Goal: Information Seeking & Learning: Learn about a topic

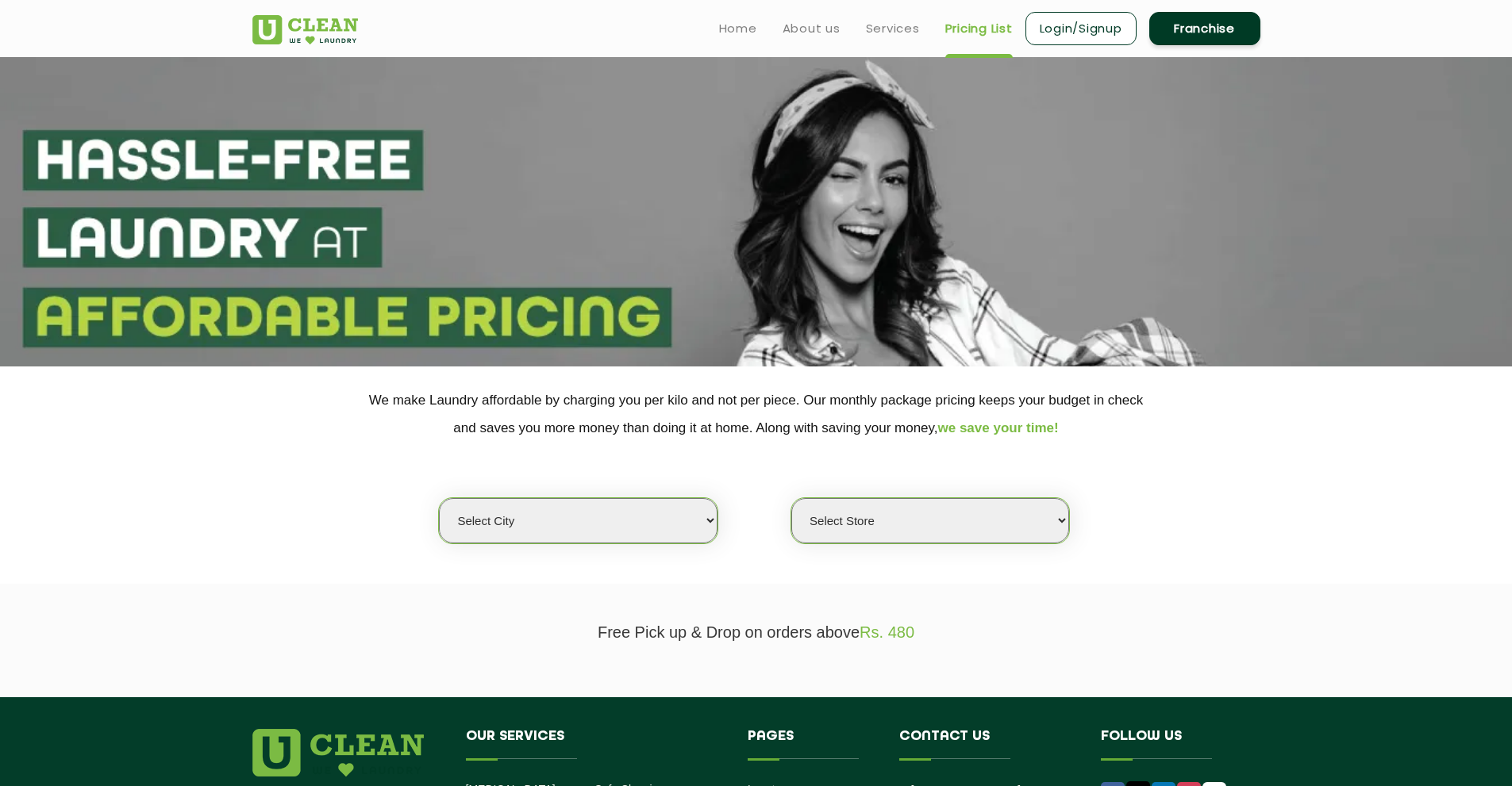
click at [649, 524] on select "Select city [GEOGRAPHIC_DATA] [GEOGRAPHIC_DATA] [GEOGRAPHIC_DATA] [GEOGRAPHIC_D…" at bounding box center [577, 521] width 278 height 45
select select "26"
click at [439, 498] on select "Select city [GEOGRAPHIC_DATA] [GEOGRAPHIC_DATA] [GEOGRAPHIC_DATA] [GEOGRAPHIC_D…" at bounding box center [577, 521] width 278 height 45
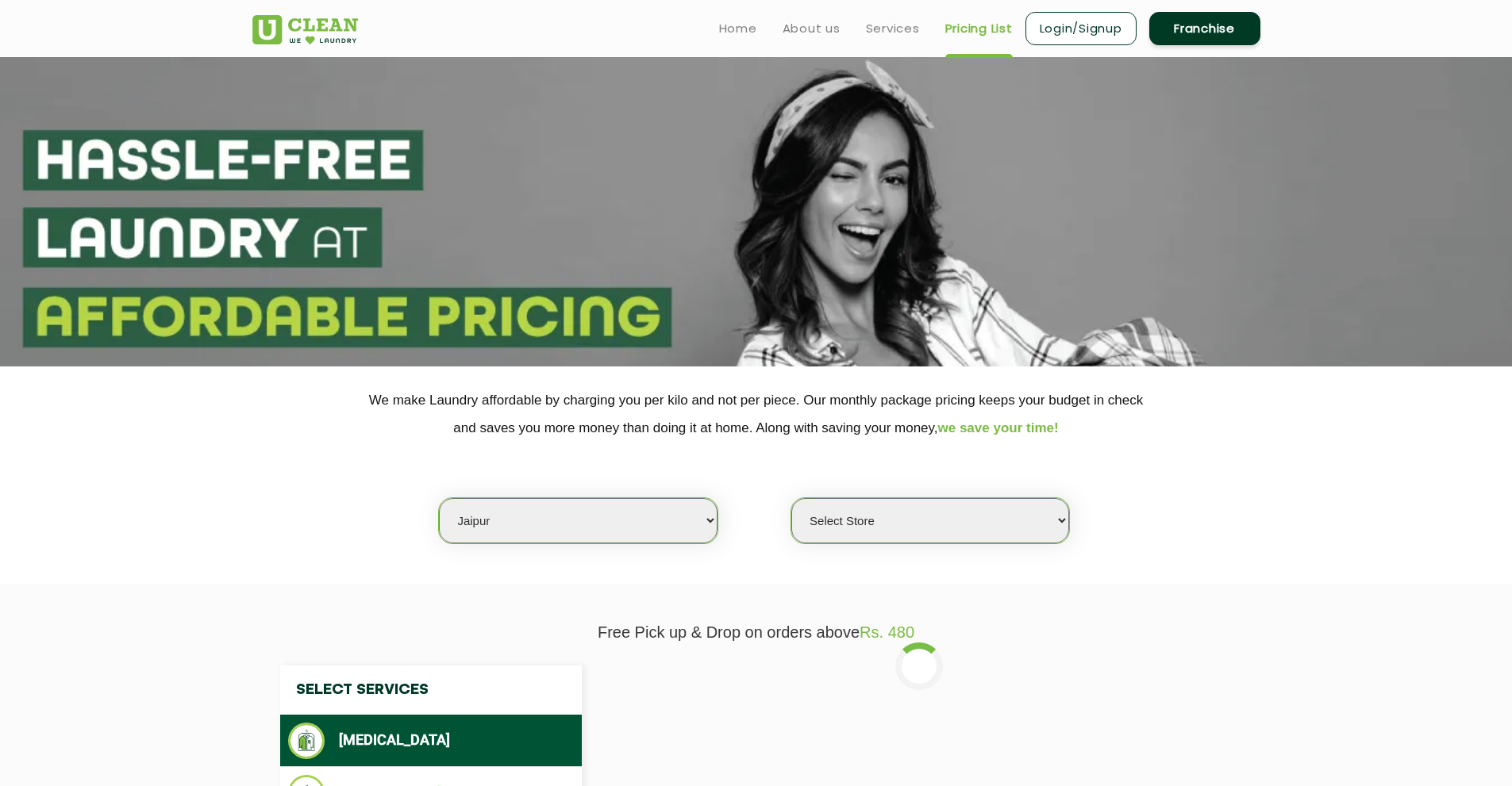
click at [884, 508] on select "Select Store [GEOGRAPHIC_DATA][PERSON_NAME] [GEOGRAPHIC_DATA] [PERSON_NAME][GEO…" at bounding box center [930, 521] width 278 height 45
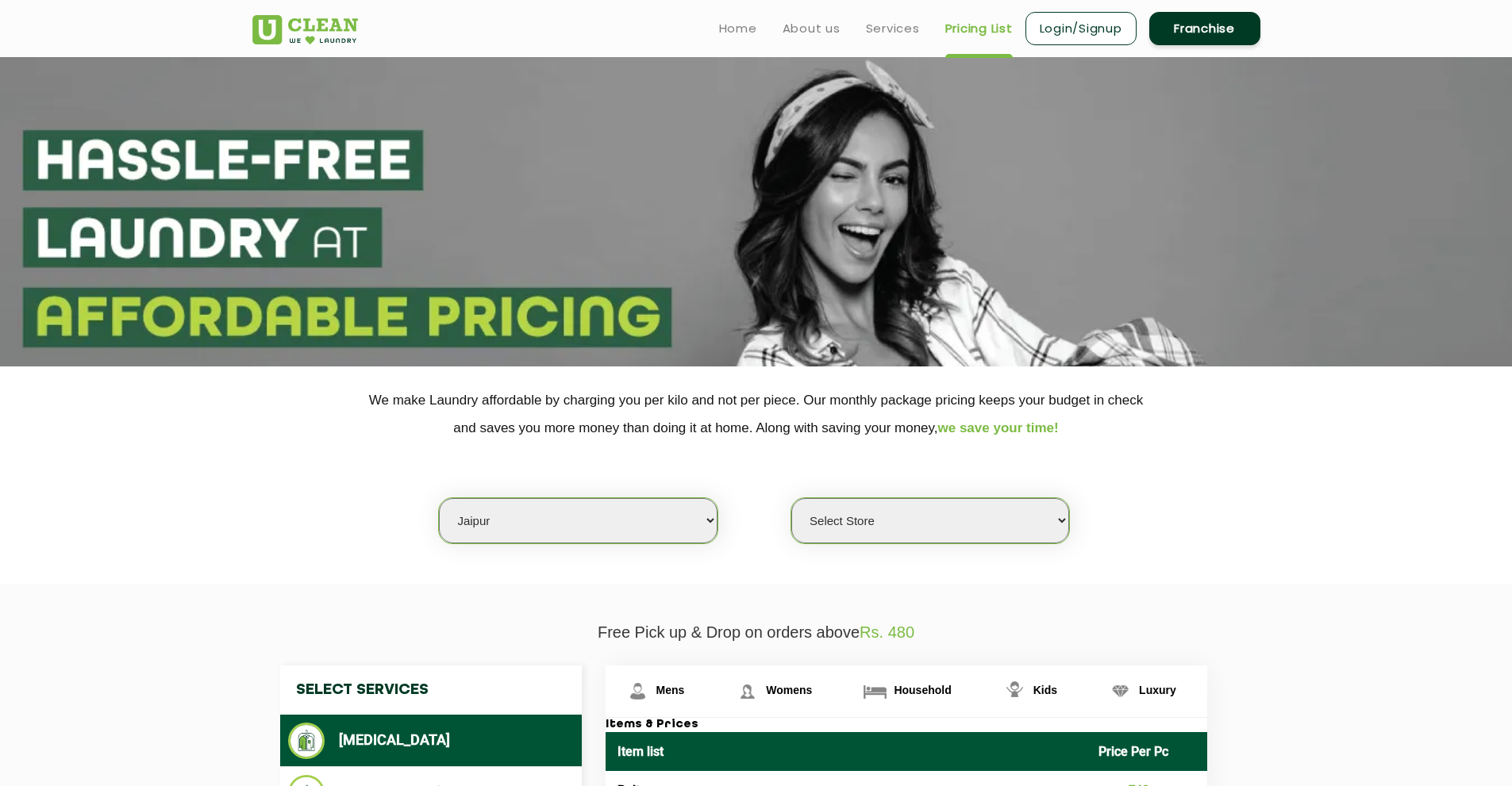
select select "334"
click at [791, 498] on select "Select Store [GEOGRAPHIC_DATA][PERSON_NAME] [GEOGRAPHIC_DATA] [PERSON_NAME][GEO…" at bounding box center [930, 521] width 278 height 45
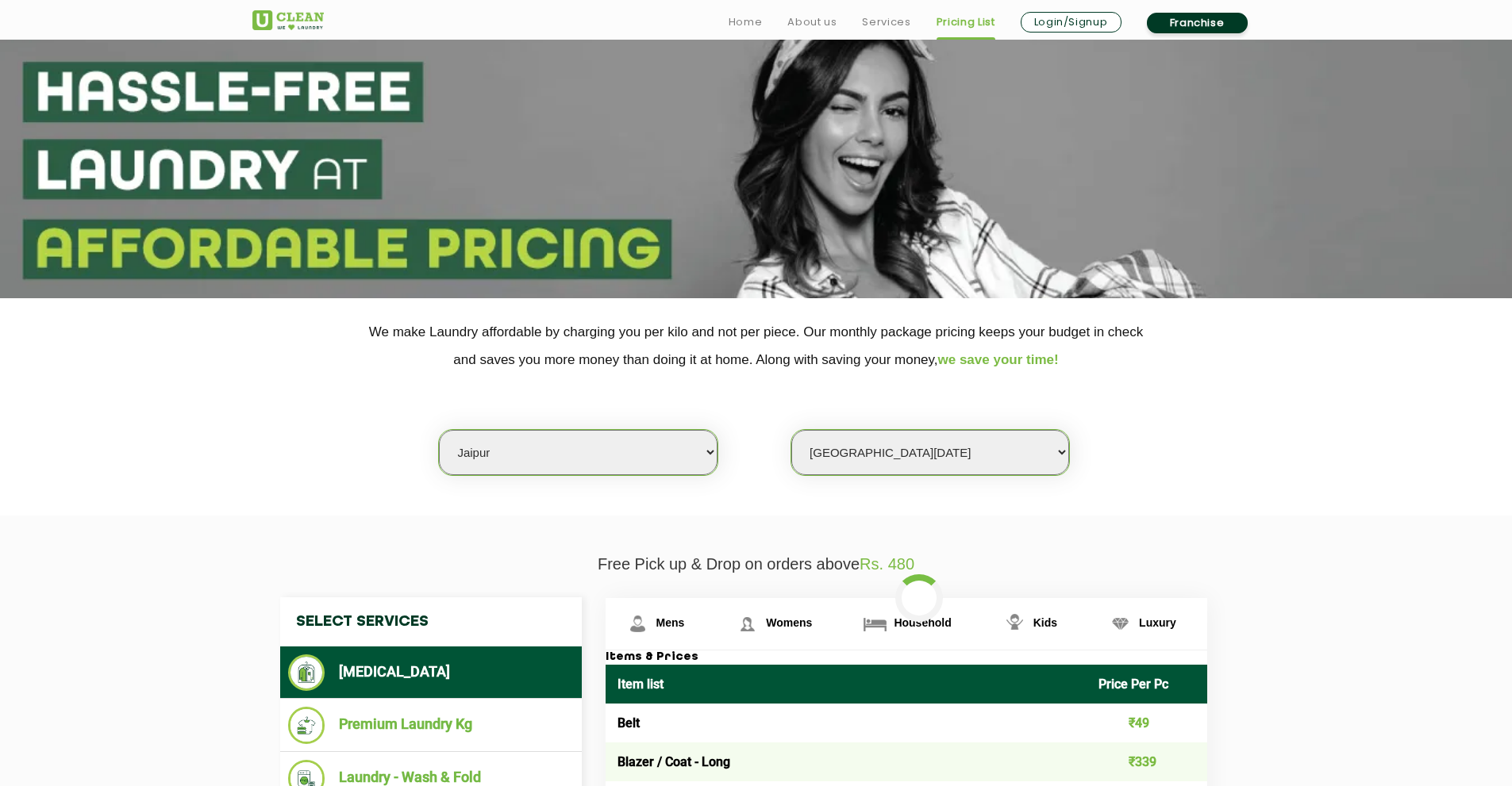
scroll to position [317, 0]
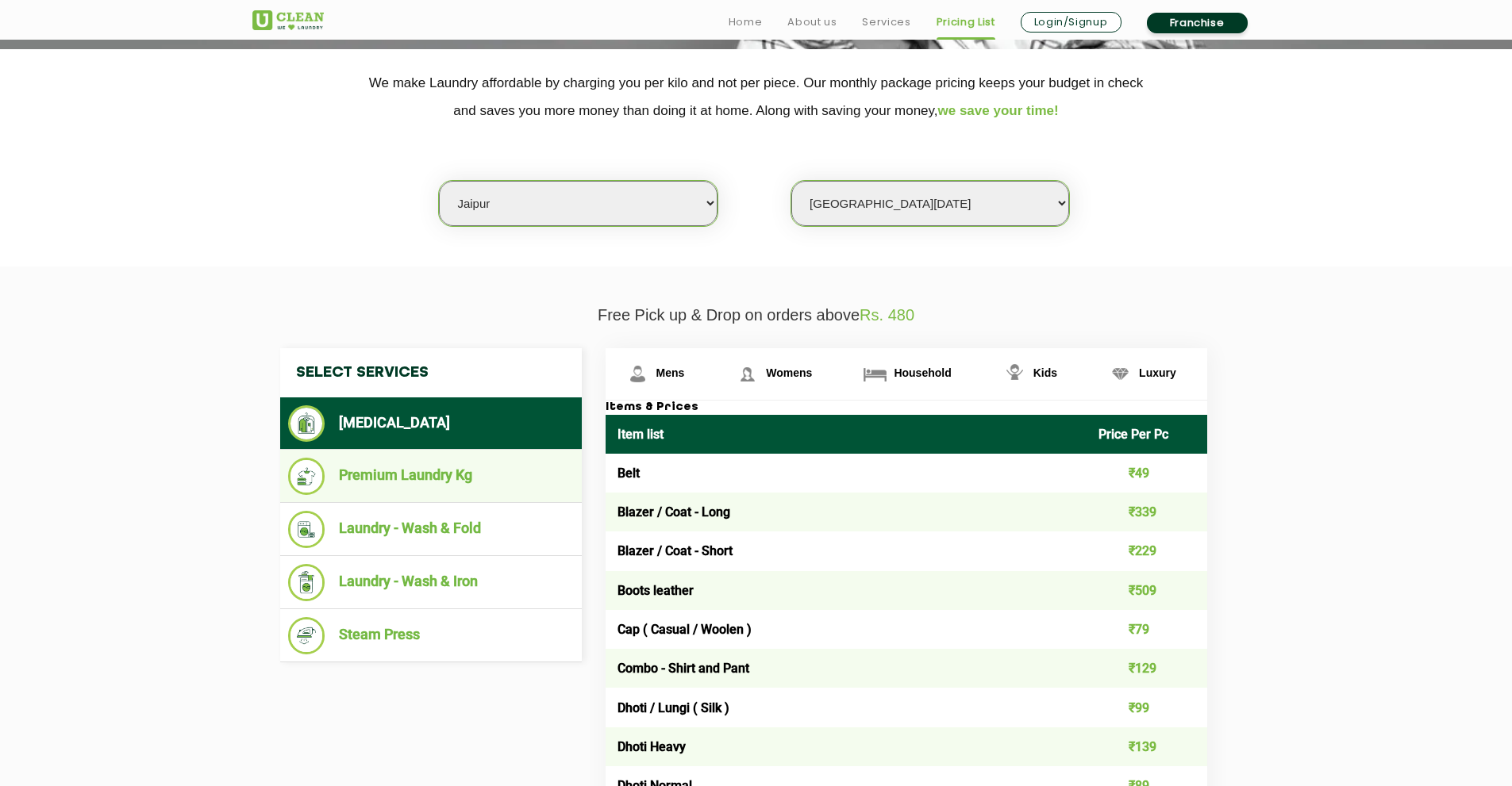
click at [415, 466] on li "Premium Laundry Kg" at bounding box center [430, 476] width 286 height 37
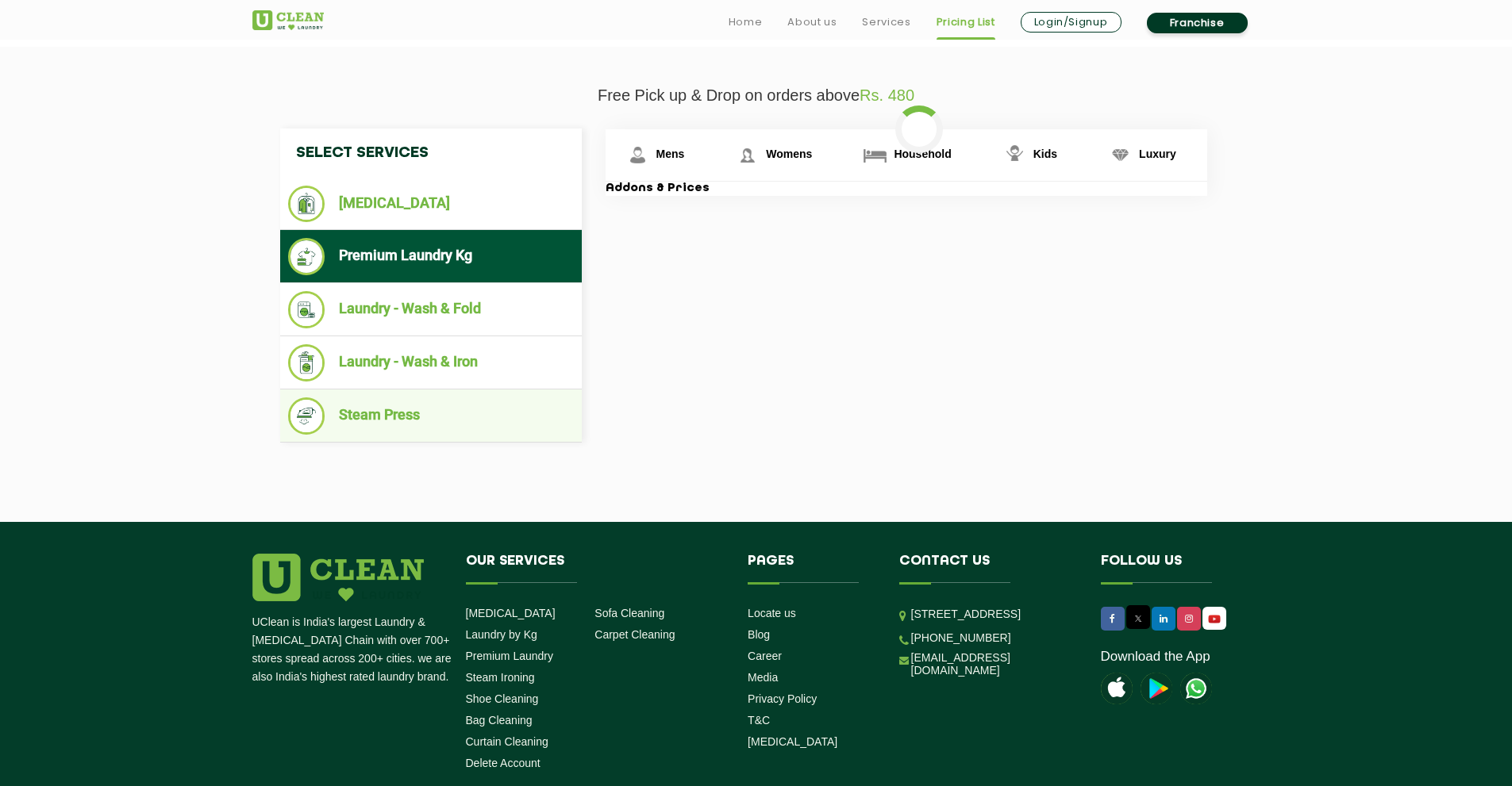
scroll to position [555, 0]
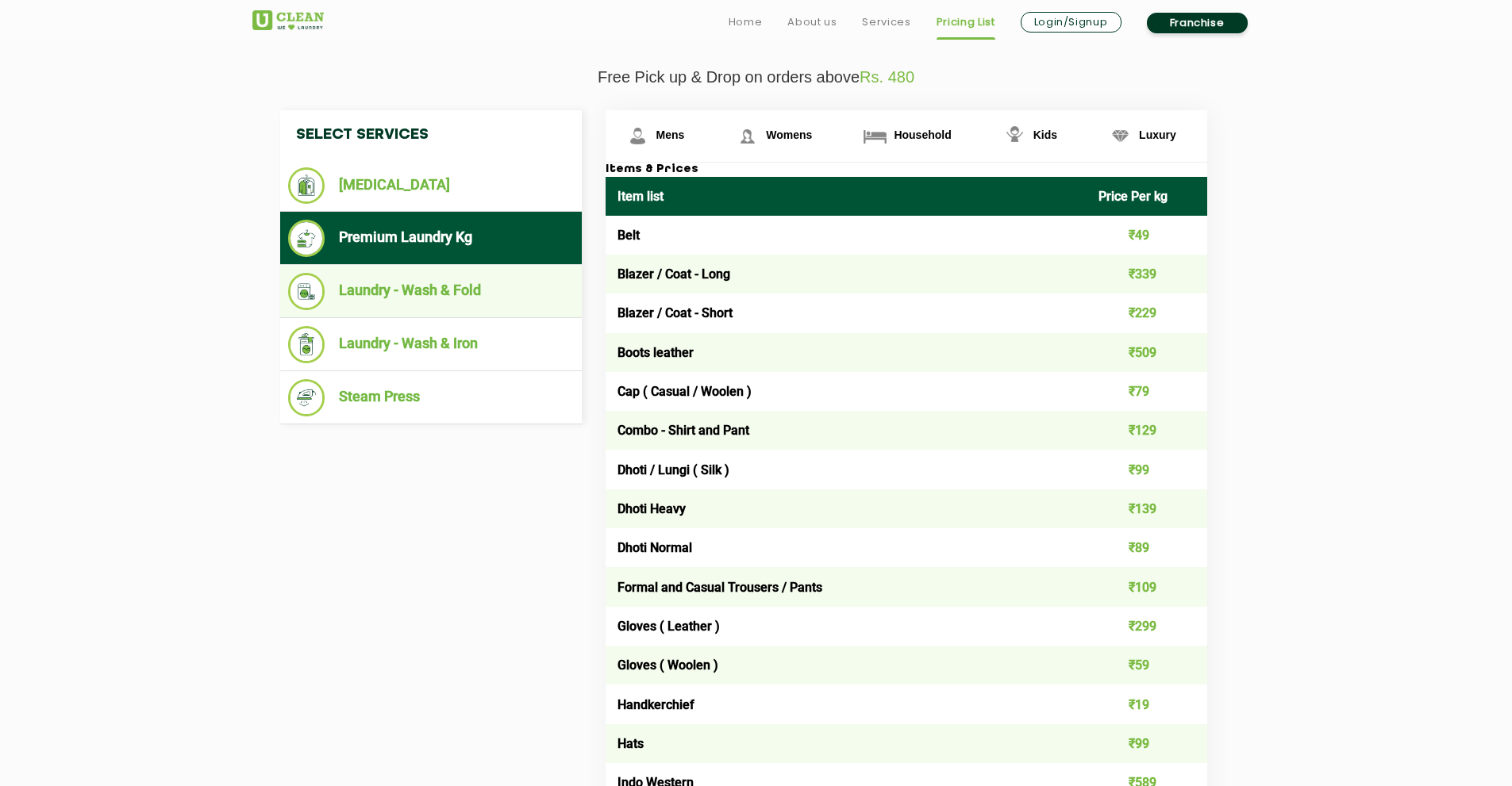
click at [498, 295] on li "Laundry - Wash & Fold" at bounding box center [430, 291] width 286 height 37
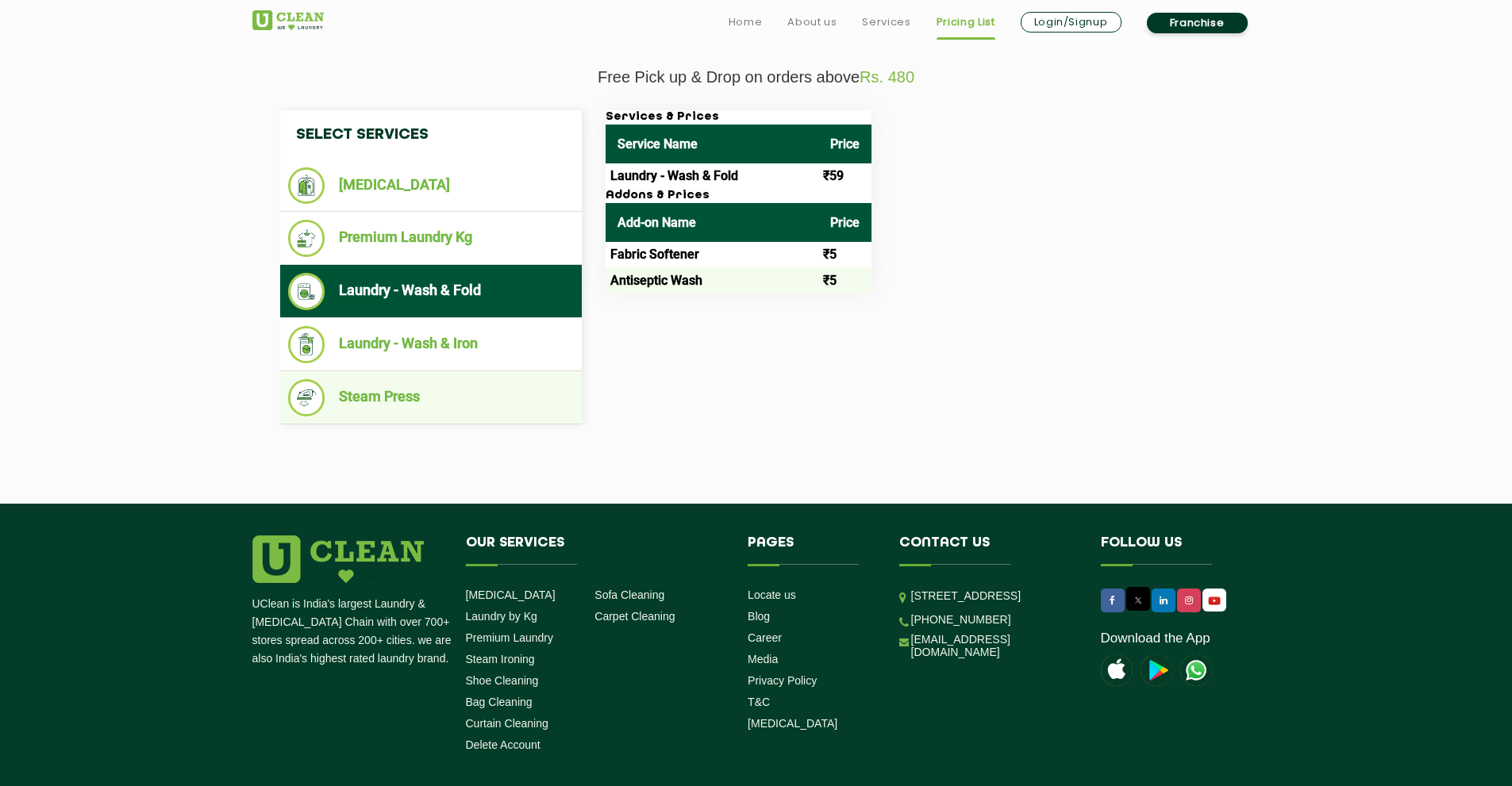
click at [451, 409] on li "Steam Press" at bounding box center [430, 398] width 286 height 37
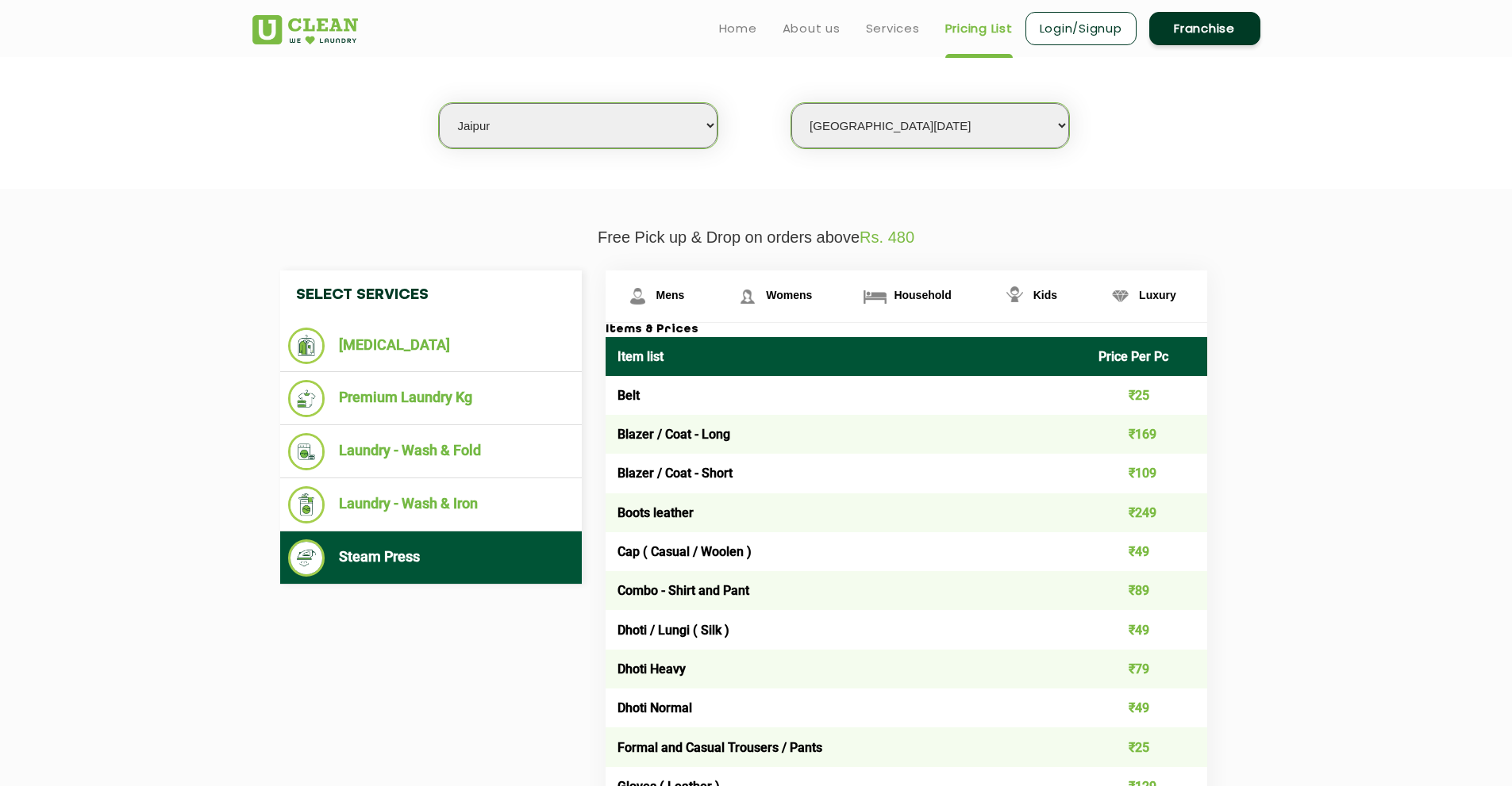
scroll to position [0, 0]
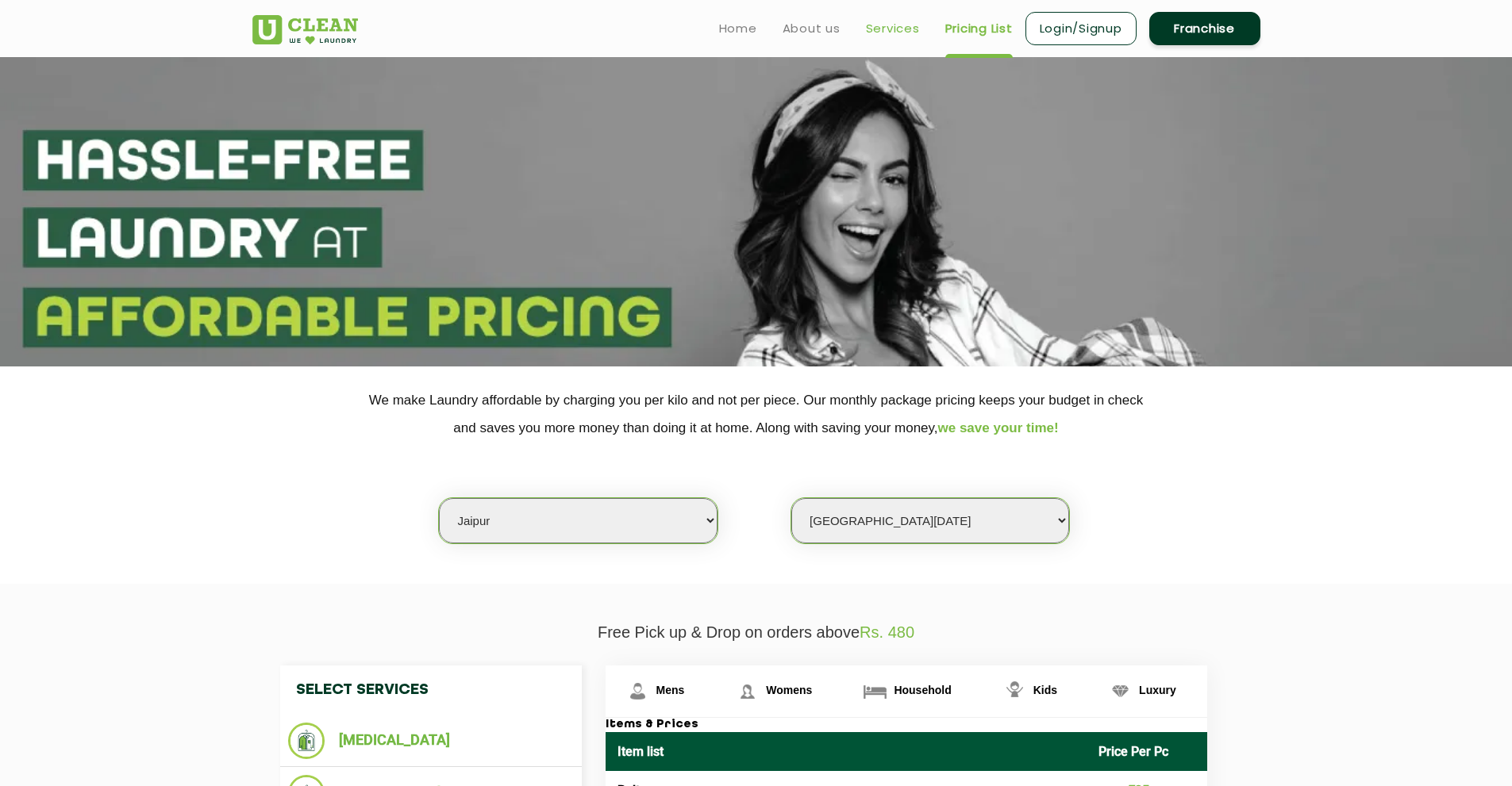
click at [886, 27] on link "Services" at bounding box center [893, 29] width 54 height 19
